Goal: Task Accomplishment & Management: Use online tool/utility

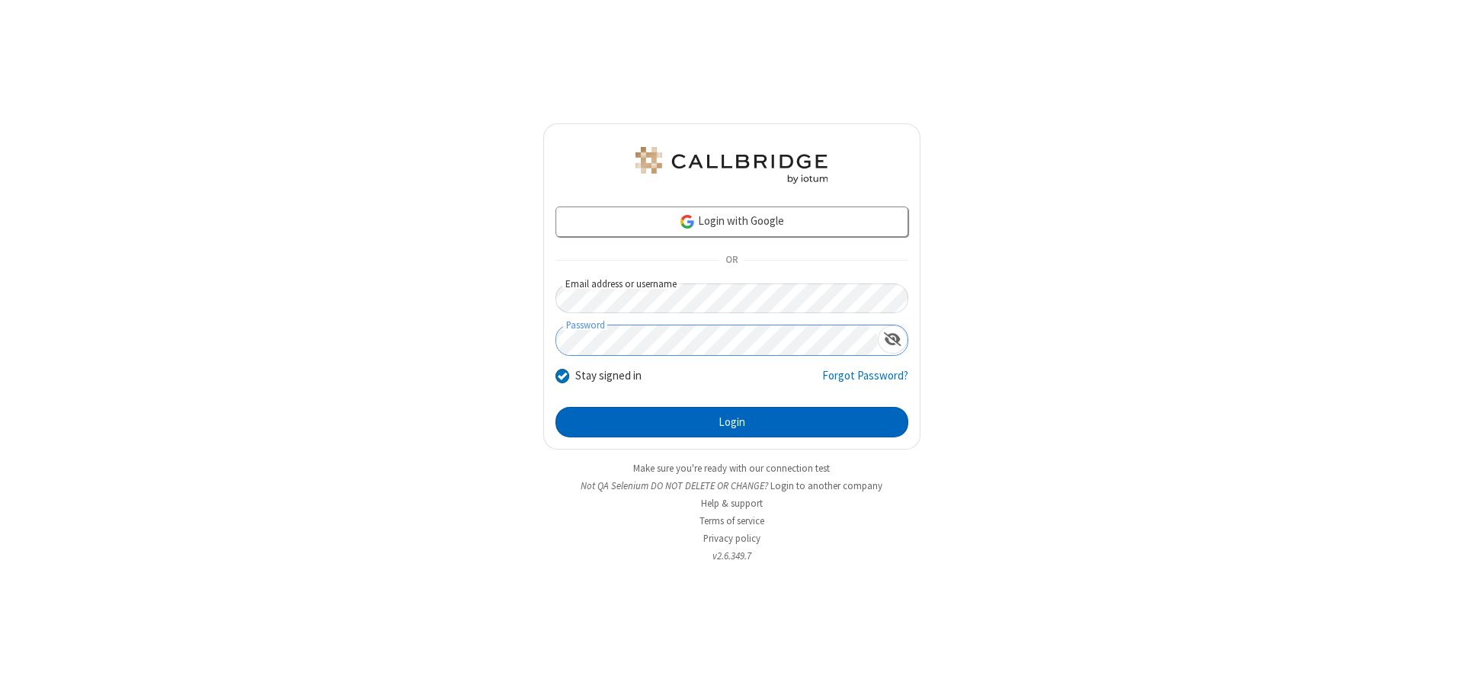
click at [732, 422] on button "Login" at bounding box center [732, 422] width 353 height 30
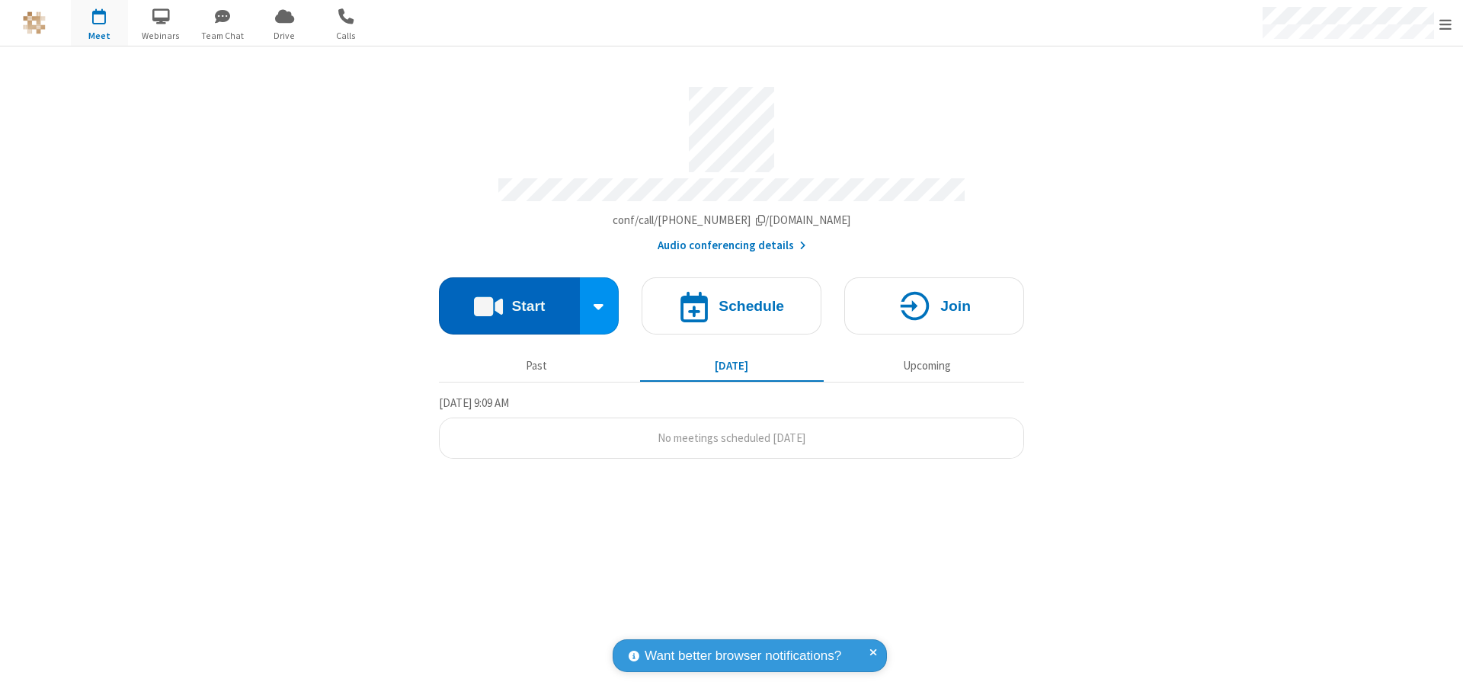
click at [509, 299] on button "Start" at bounding box center [509, 305] width 141 height 57
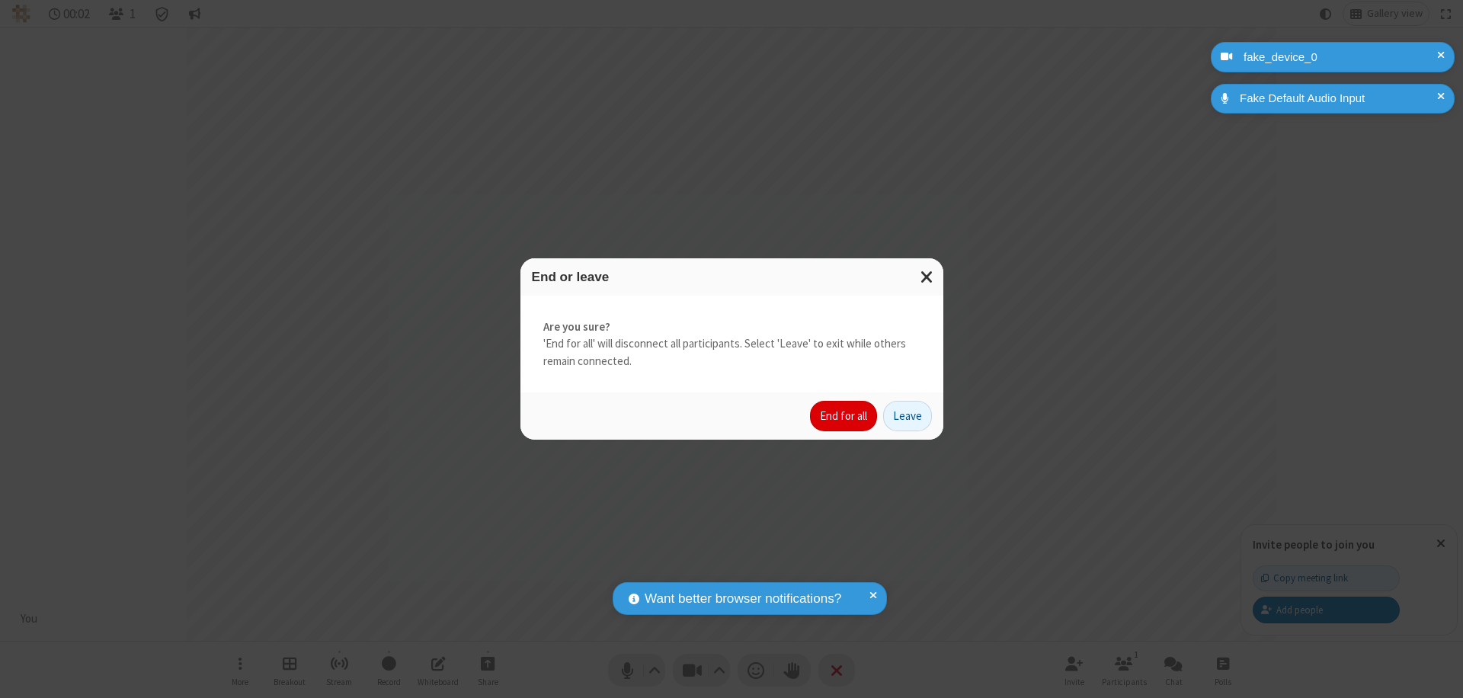
click at [844, 416] on button "End for all" at bounding box center [843, 416] width 67 height 30
